Goal: Communication & Community: Ask a question

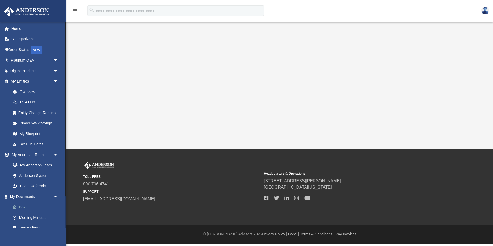
click at [24, 207] on link "Box" at bounding box center [36, 207] width 59 height 11
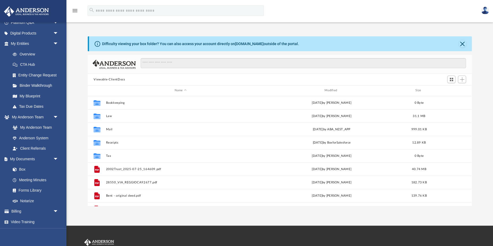
scroll to position [0, 0]
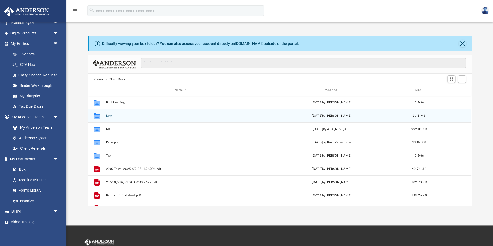
click at [97, 117] on icon "grid" at bounding box center [97, 116] width 7 height 6
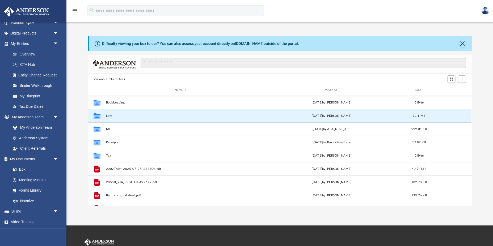
click at [97, 117] on icon "grid" at bounding box center [97, 116] width 7 height 6
click at [106, 116] on button "Law" at bounding box center [180, 115] width 149 height 3
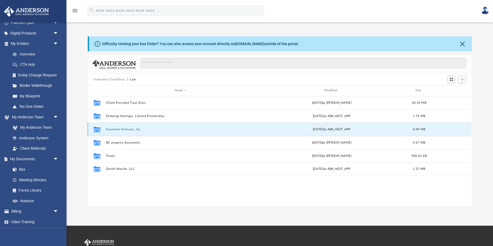
click at [107, 130] on button "Evermore Ventures, Inc." at bounding box center [180, 129] width 149 height 3
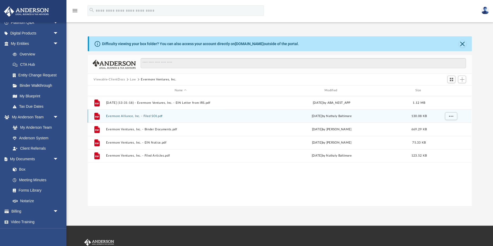
click at [110, 116] on button "Evermore Alliance, Inc. - Filed SOI.pdf" at bounding box center [180, 115] width 149 height 3
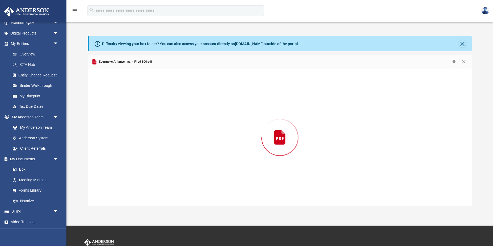
click at [110, 116] on div "Preview" at bounding box center [280, 137] width 384 height 137
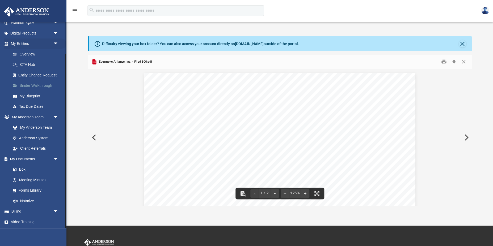
scroll to position [1, 0]
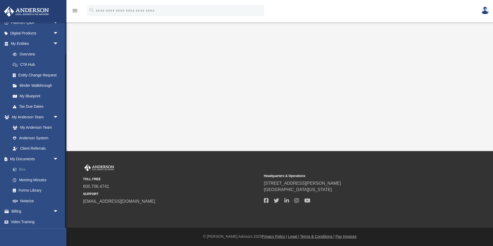
click at [22, 169] on link "Box" at bounding box center [36, 169] width 59 height 11
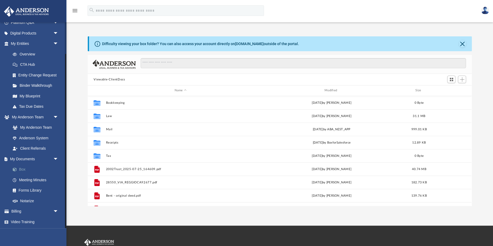
scroll to position [121, 384]
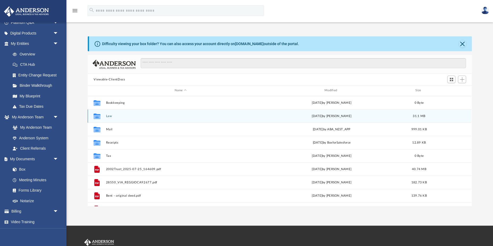
click at [97, 115] on icon "grid" at bounding box center [97, 117] width 7 height 4
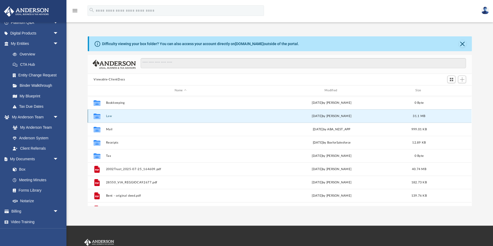
click at [97, 115] on icon "grid" at bounding box center [97, 117] width 7 height 4
click at [108, 116] on button "Law" at bounding box center [180, 115] width 149 height 3
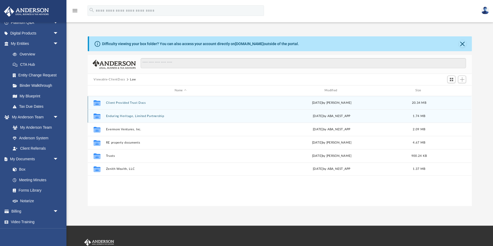
scroll to position [3, 0]
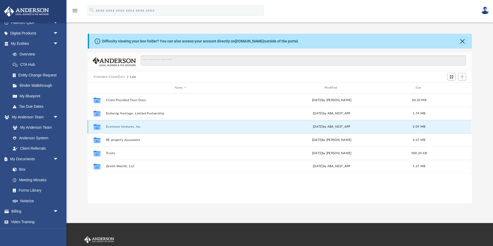
click at [117, 127] on button "Evermore Ventures, Inc." at bounding box center [180, 126] width 149 height 3
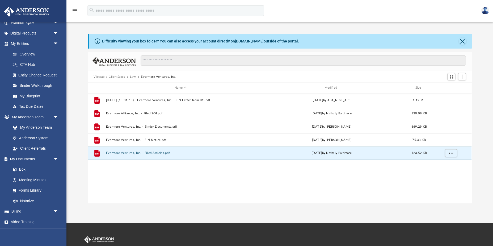
click at [113, 153] on button "Evermore Ventures, Inc. - Filed Articles.pdf" at bounding box center [180, 152] width 149 height 3
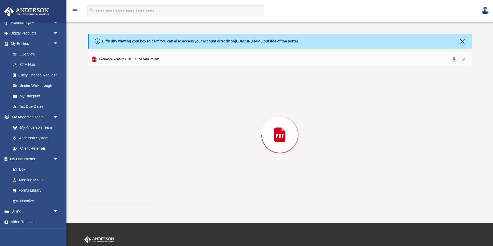
click at [113, 153] on div "Preview" at bounding box center [280, 134] width 384 height 137
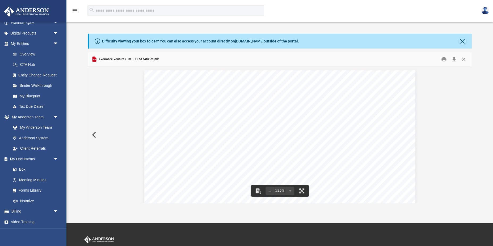
scroll to position [1, 0]
click at [134, 146] on div "B20250146607 Corporation Name Corporation Name Evermore Ventures, Inc. Initial …" at bounding box center [280, 244] width 384 height 359
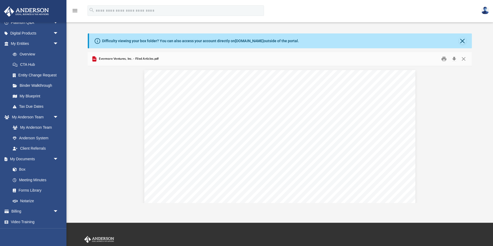
click at [79, 87] on div "Difficulty viewing your box folder? You can also access your account directly o…" at bounding box center [279, 118] width 426 height 170
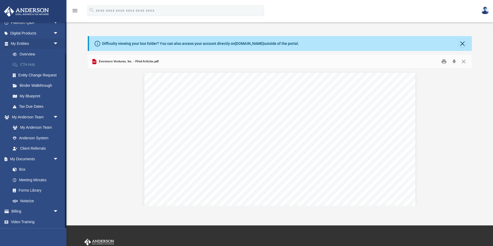
scroll to position [0, 0]
click at [39, 54] on link "Overview" at bounding box center [36, 54] width 59 height 11
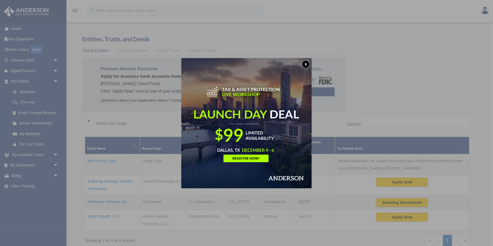
click at [307, 63] on button "x" at bounding box center [306, 64] width 8 height 8
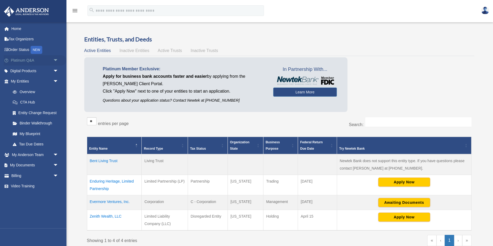
click at [55, 60] on span "arrow_drop_down" at bounding box center [58, 60] width 11 height 11
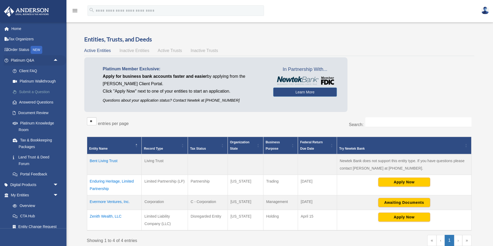
click at [26, 91] on link "Submit a Question" at bounding box center [36, 92] width 59 height 11
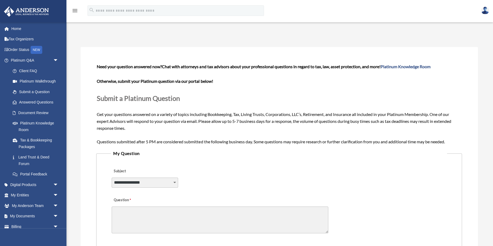
select select "******"
click option "**********" at bounding box center [0, 0] width 0 height 0
click at [114, 211] on textarea "Question" at bounding box center [220, 220] width 217 height 27
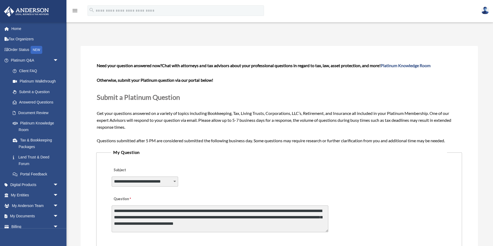
type textarea "**********"
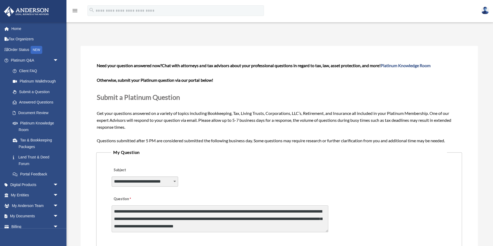
click at [363, 183] on div "**********" at bounding box center [279, 178] width 336 height 29
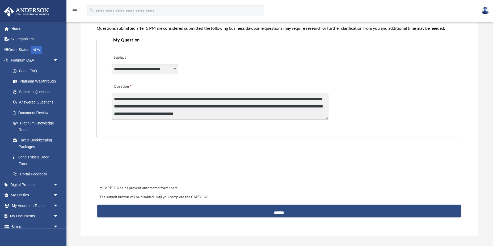
scroll to position [116, 0]
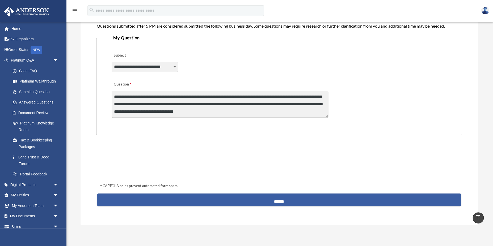
click at [280, 202] on input "******" at bounding box center [278, 200] width 363 height 13
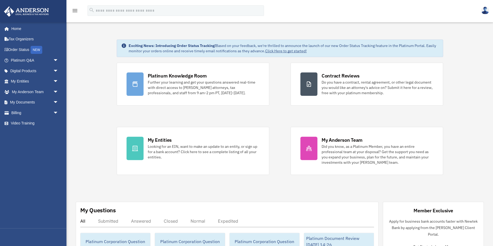
click at [483, 10] on img at bounding box center [485, 11] width 8 height 8
click at [389, 38] on link "Logout" at bounding box center [405, 35] width 53 height 11
